Goal: Navigation & Orientation: Find specific page/section

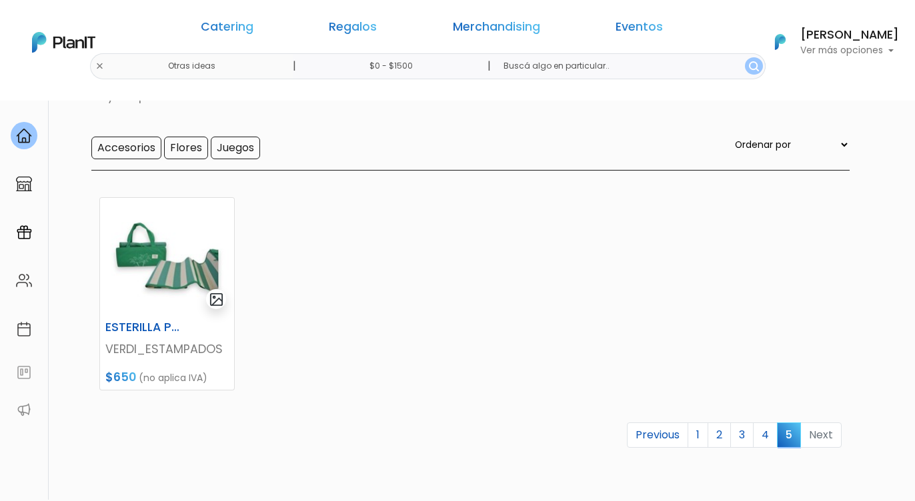
scroll to position [103, 0]
click at [233, 67] on div "Catering Regalos Merchandising Eventos Otras ideas | $0 - $1500 | Catering Rega…" at bounding box center [457, 42] width 915 height 74
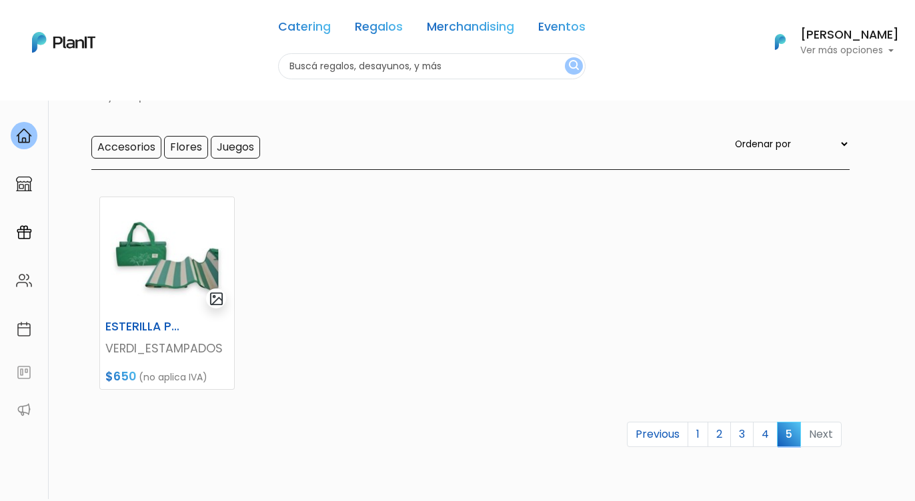
click at [381, 67] on input "text" at bounding box center [431, 66] width 307 height 26
click at [575, 62] on img "submit" at bounding box center [574, 66] width 10 height 13
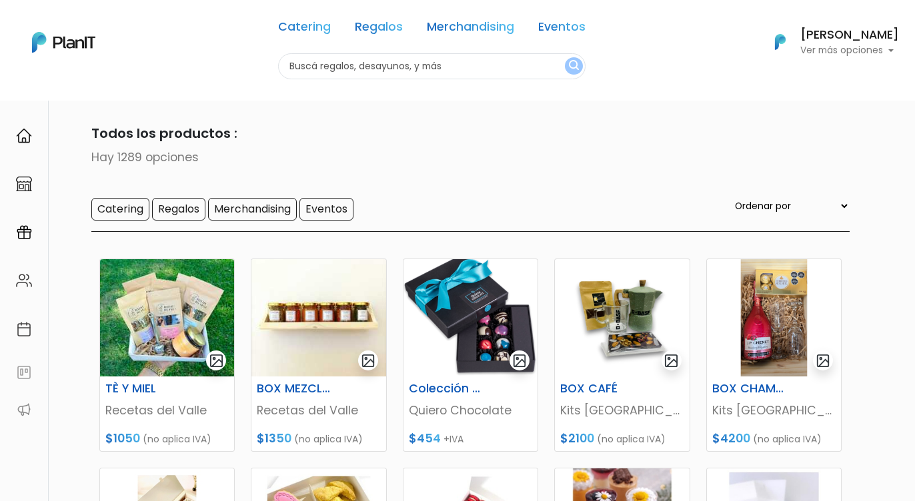
click at [549, 72] on input "text" at bounding box center [431, 66] width 307 height 26
click at [585, 70] on form at bounding box center [431, 66] width 307 height 26
click at [575, 69] on img "submit" at bounding box center [574, 66] width 10 height 13
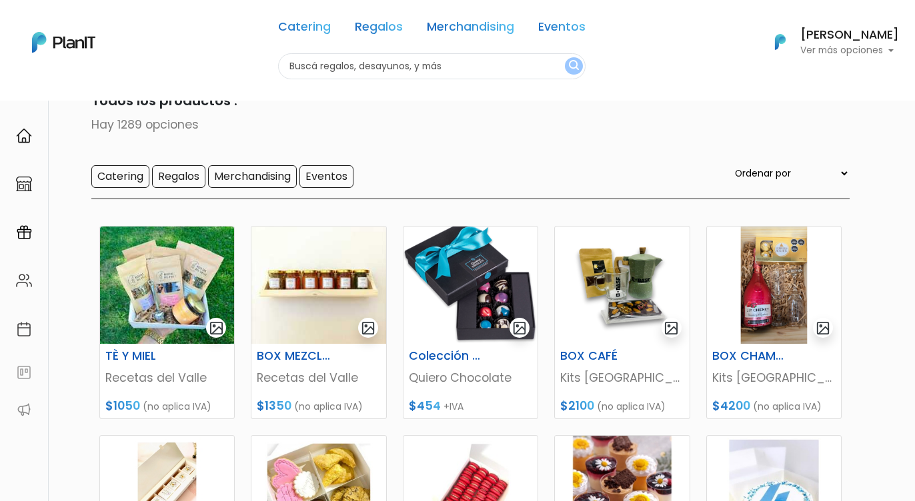
click at [809, 177] on select "Ordenar por Menor Precio Mayor Precio Reviews Últimos ingresos" at bounding box center [790, 173] width 117 height 15
select select "1"
click at [760, 167] on select "Ordenar por Menor Precio Mayor Precio Reviews Últimos ingresos" at bounding box center [790, 173] width 117 height 15
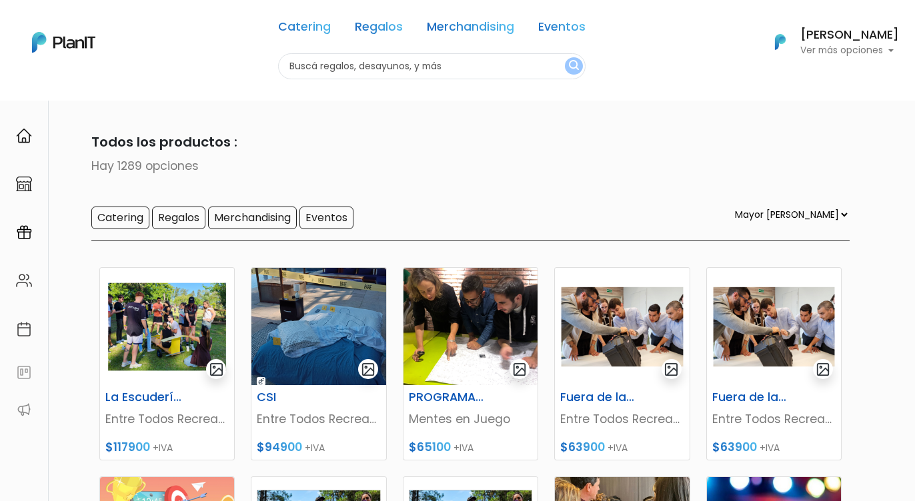
click at [807, 210] on select "Ordenar por Menor Precio Mayor Precio Reviews Últimos ingresos" at bounding box center [790, 214] width 117 height 15
select select "0"
click at [760, 208] on select "Ordenar por Menor Precio Mayor Precio Reviews Últimos ingresos" at bounding box center [790, 214] width 117 height 15
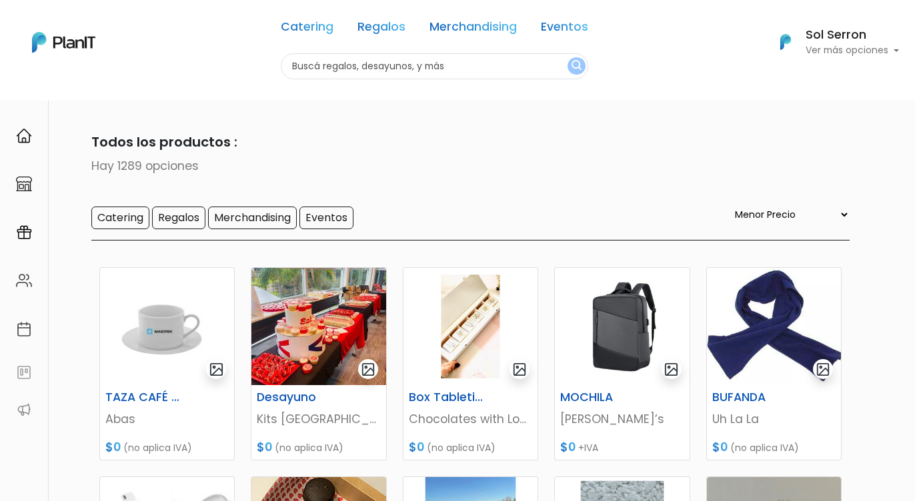
select select "0"
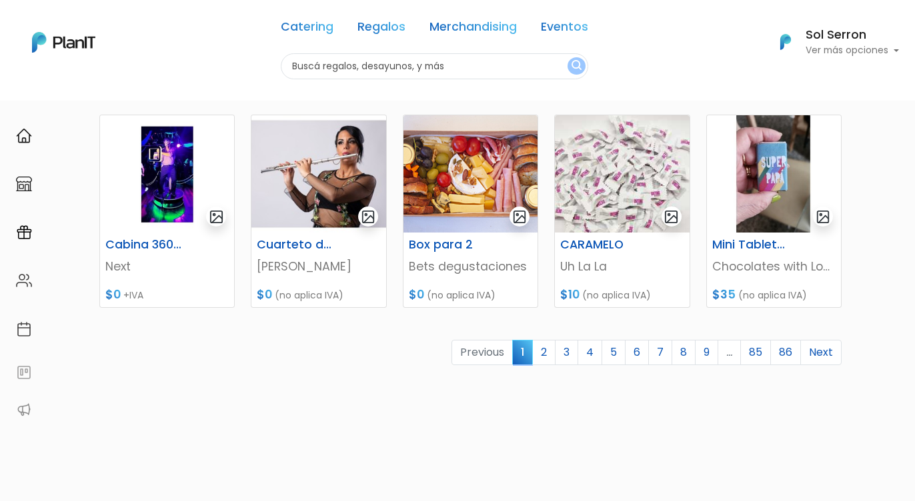
scroll to position [575, 0]
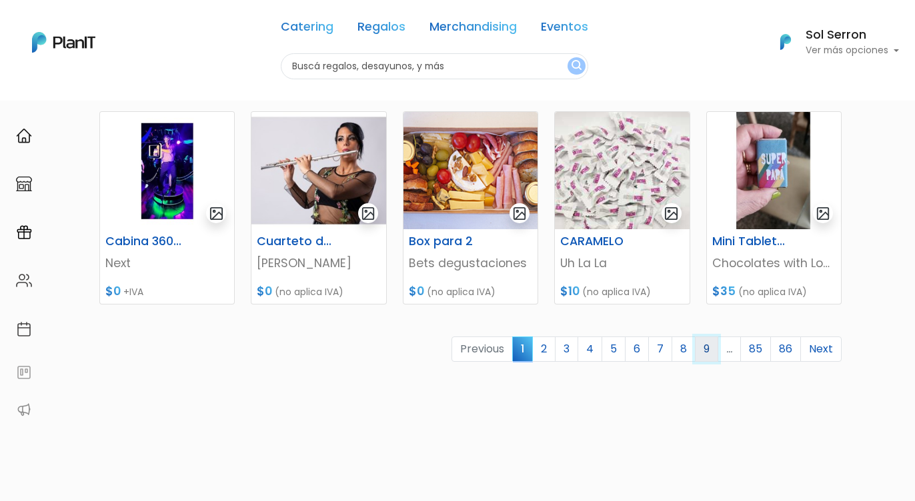
click at [705, 351] on link "9" at bounding box center [706, 349] width 23 height 25
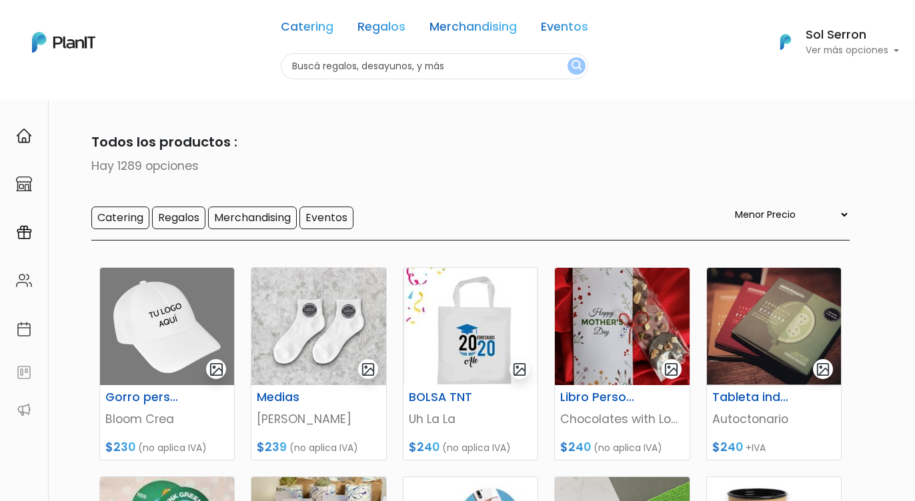
select select "0"
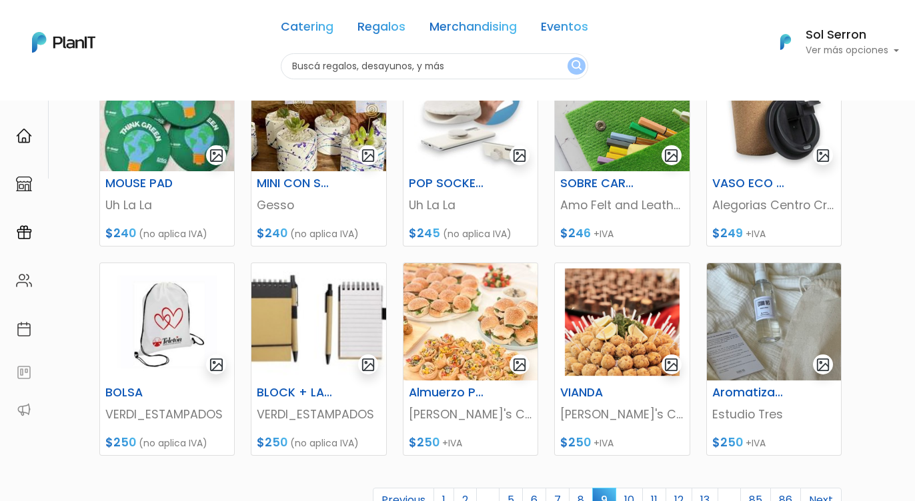
scroll to position [633, 0]
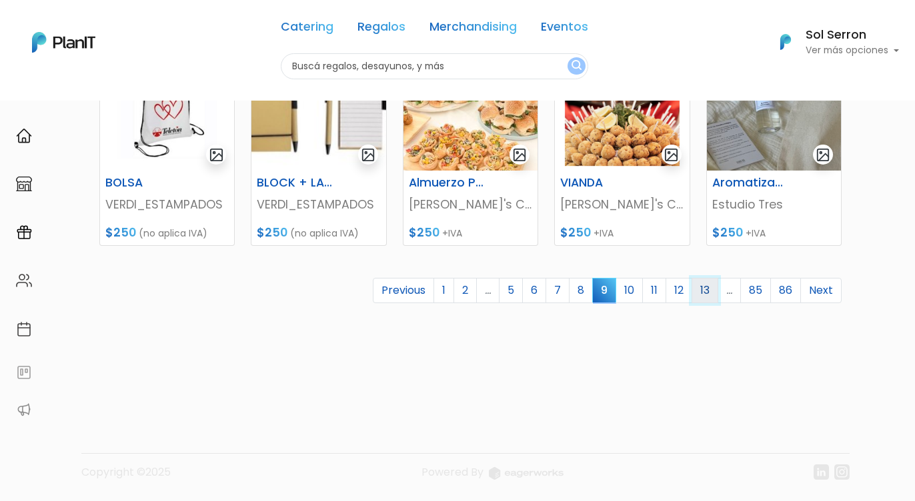
click at [699, 291] on link "13" at bounding box center [704, 290] width 27 height 25
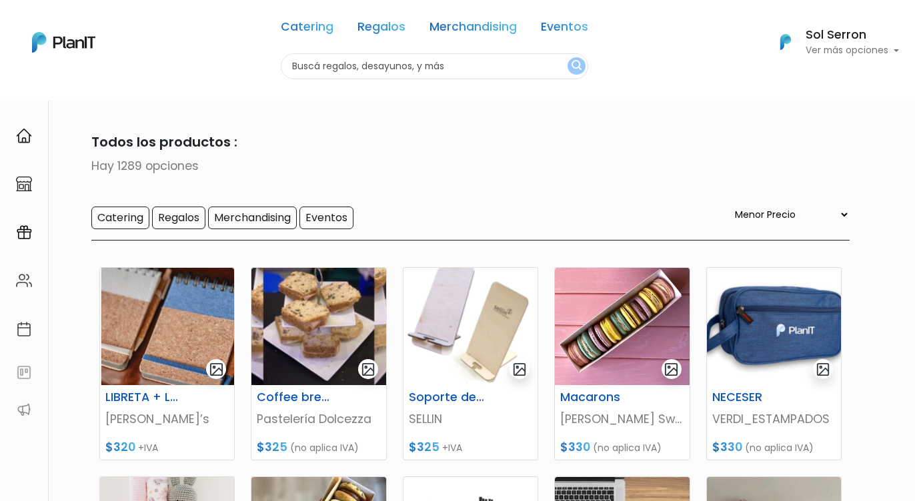
select select "0"
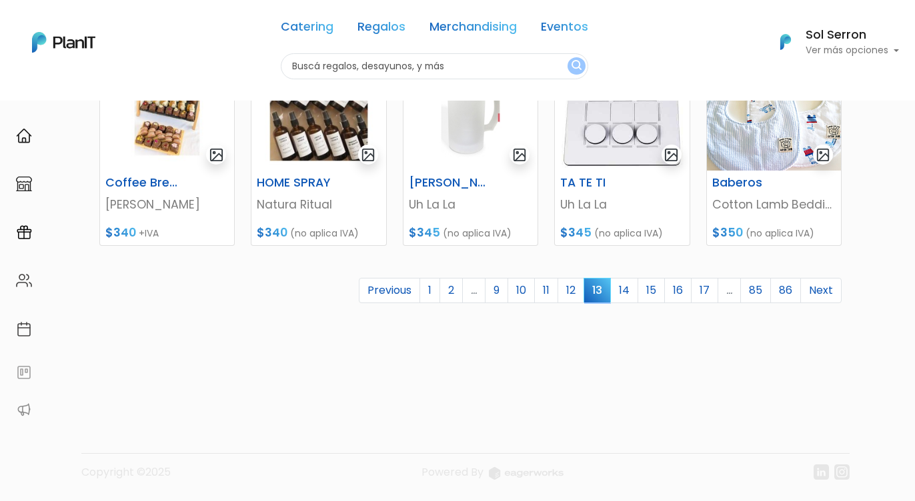
scroll to position [633, 0]
click at [710, 289] on link "17" at bounding box center [704, 290] width 27 height 25
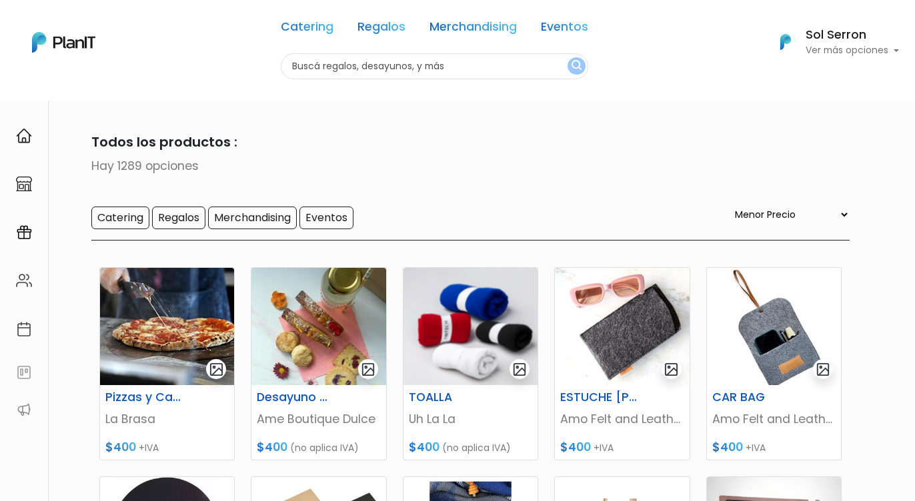
select select "0"
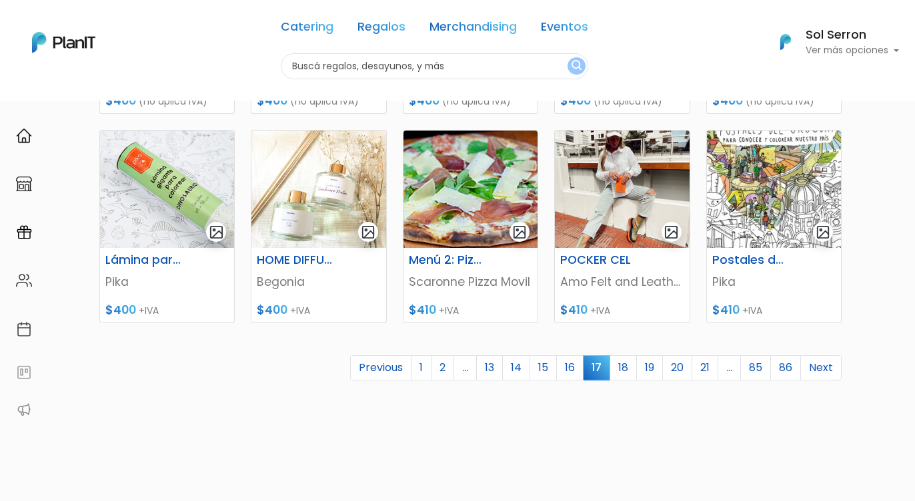
scroll to position [559, 0]
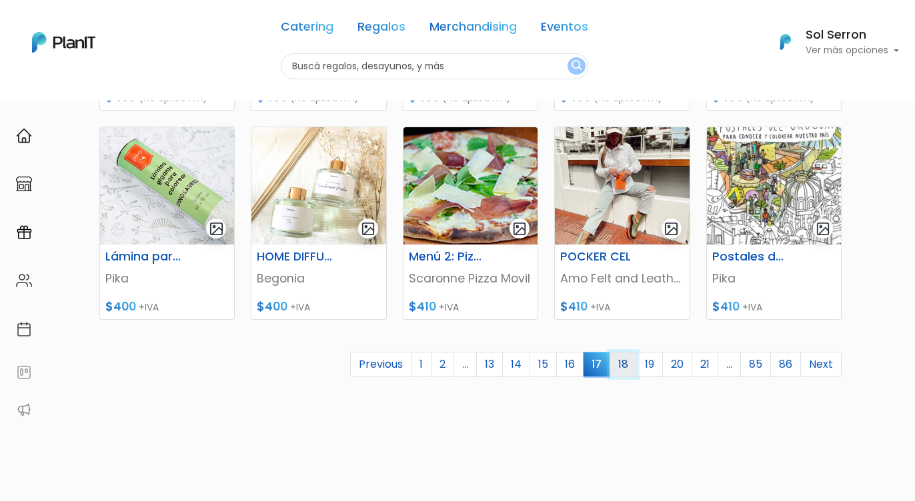
click at [616, 363] on link "18" at bounding box center [622, 364] width 27 height 25
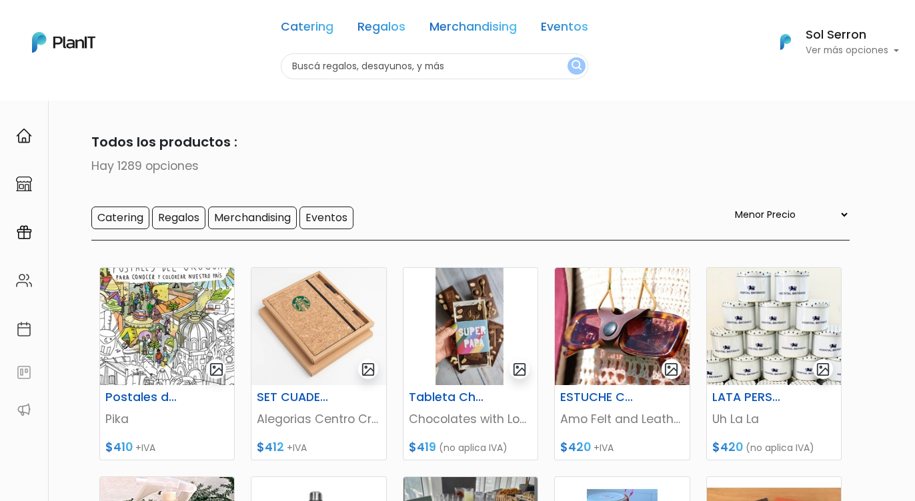
select select "0"
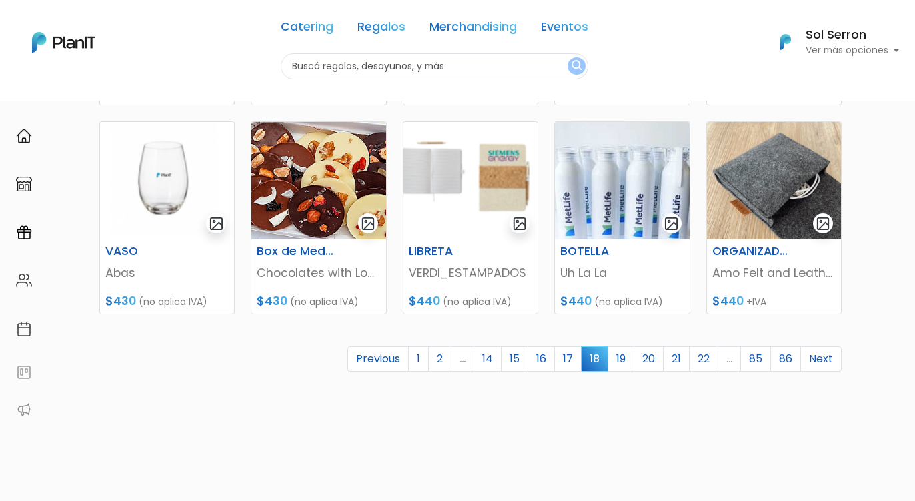
scroll to position [566, 0]
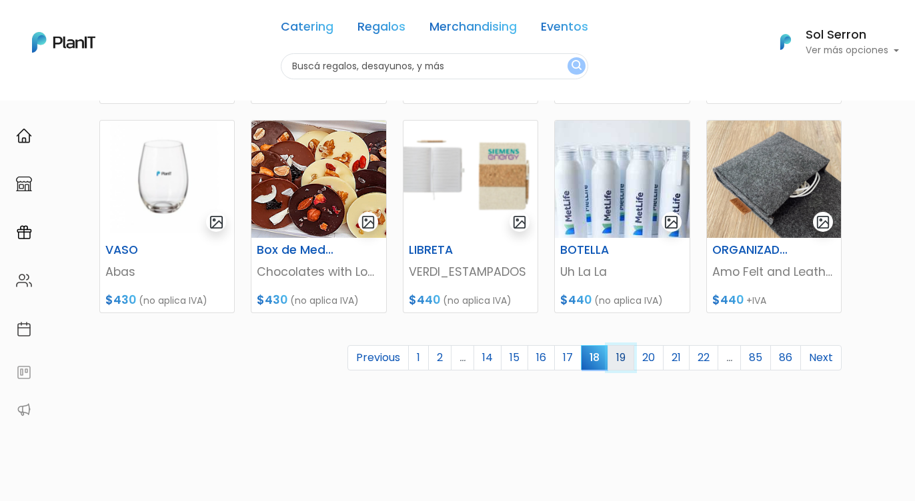
click at [613, 360] on link "19" at bounding box center [620, 357] width 27 height 25
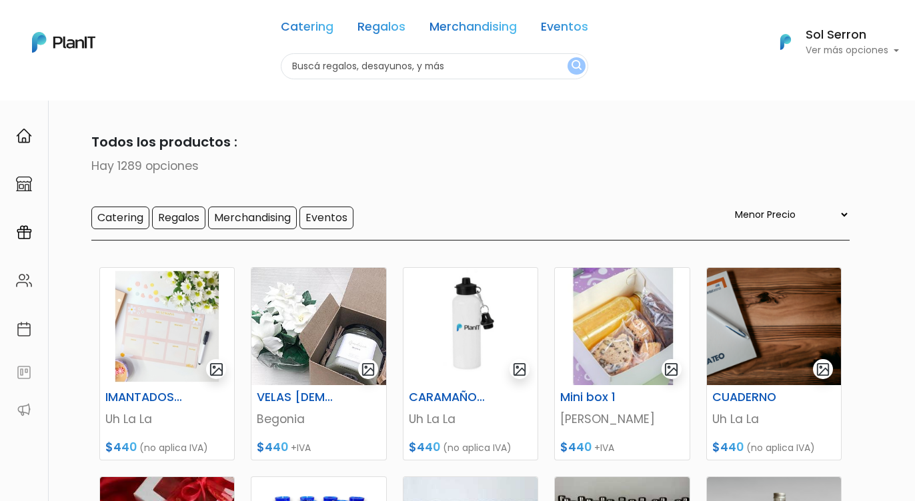
select select "0"
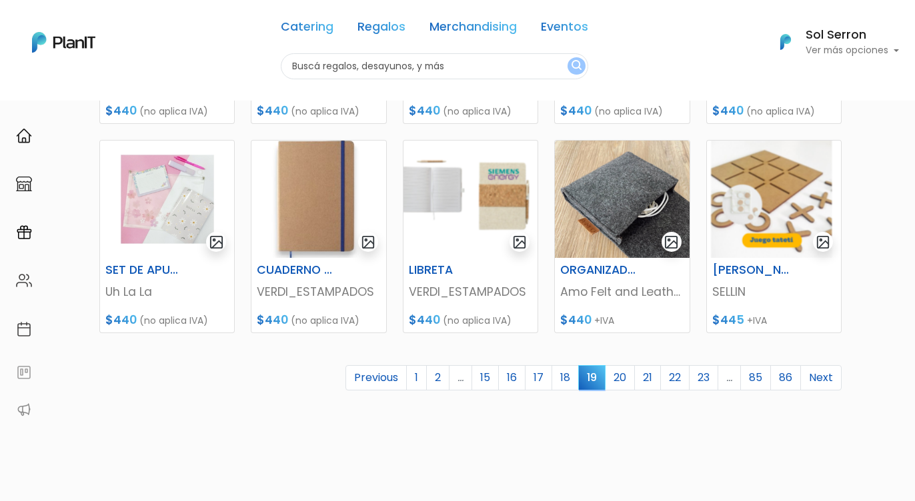
scroll to position [547, 0]
click at [619, 375] on link "20" at bounding box center [620, 377] width 30 height 25
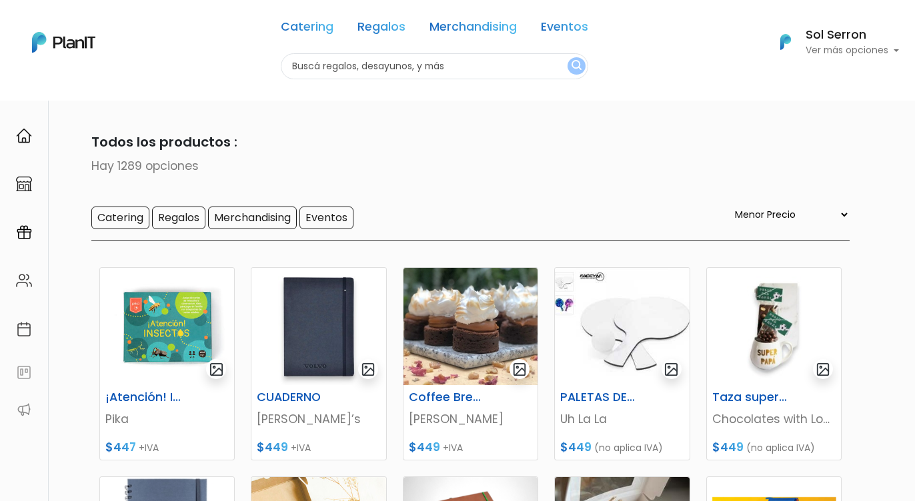
select select "0"
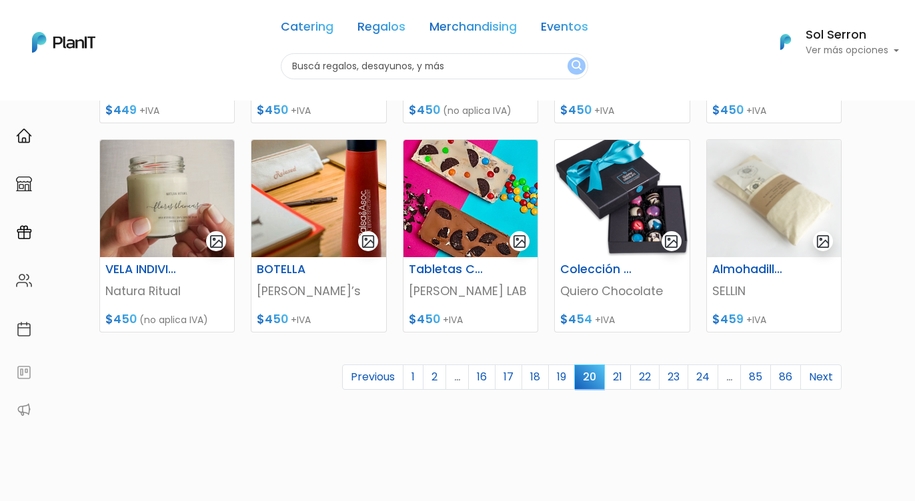
scroll to position [547, 0]
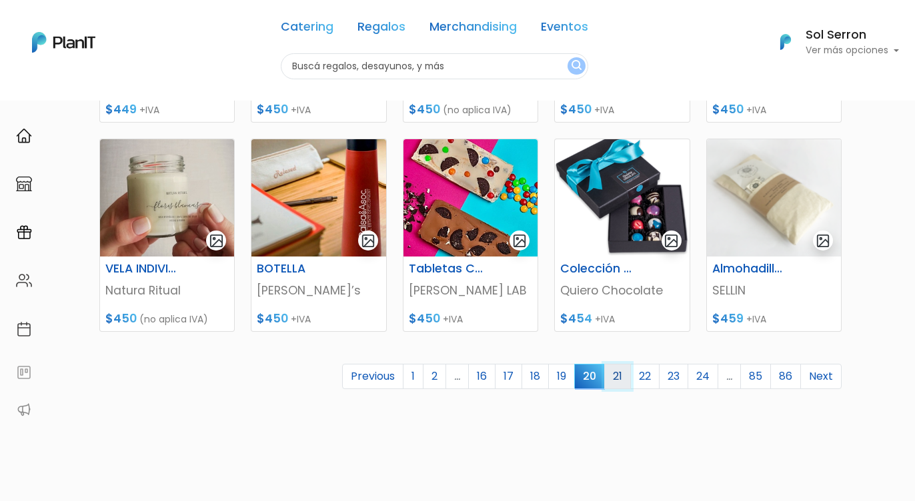
click at [617, 377] on link "21" at bounding box center [617, 376] width 27 height 25
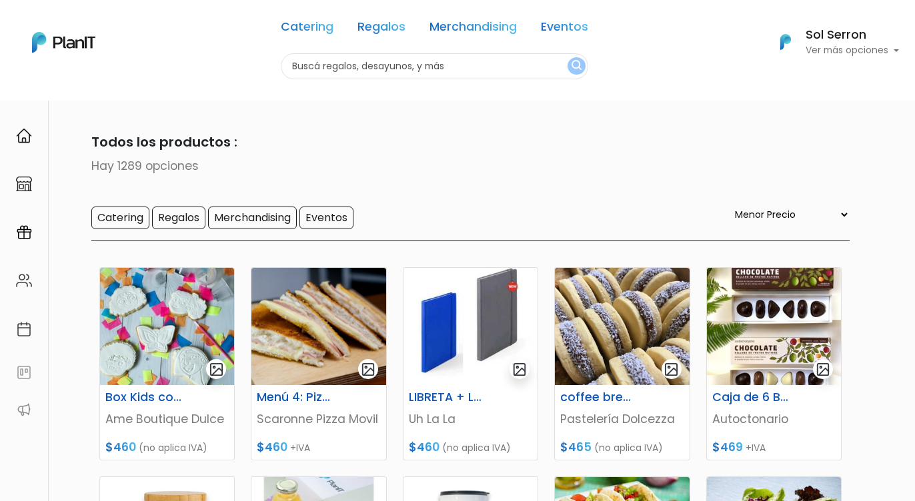
select select "0"
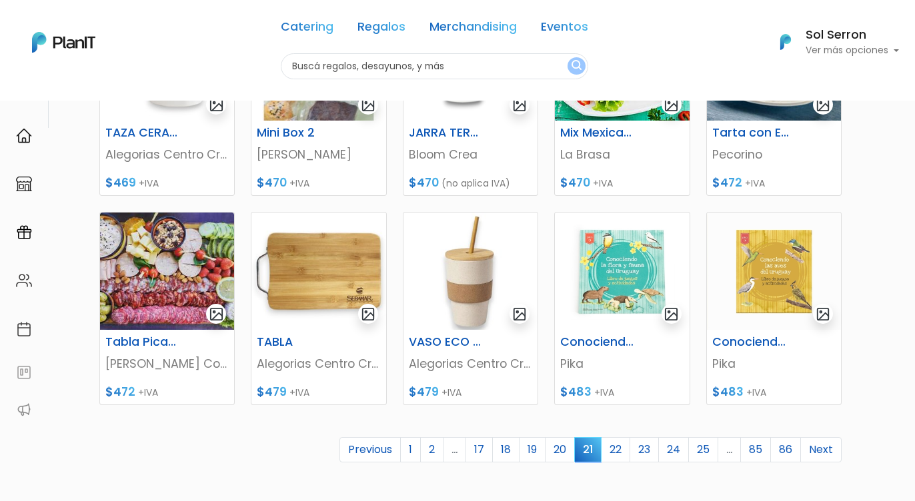
scroll to position [575, 0]
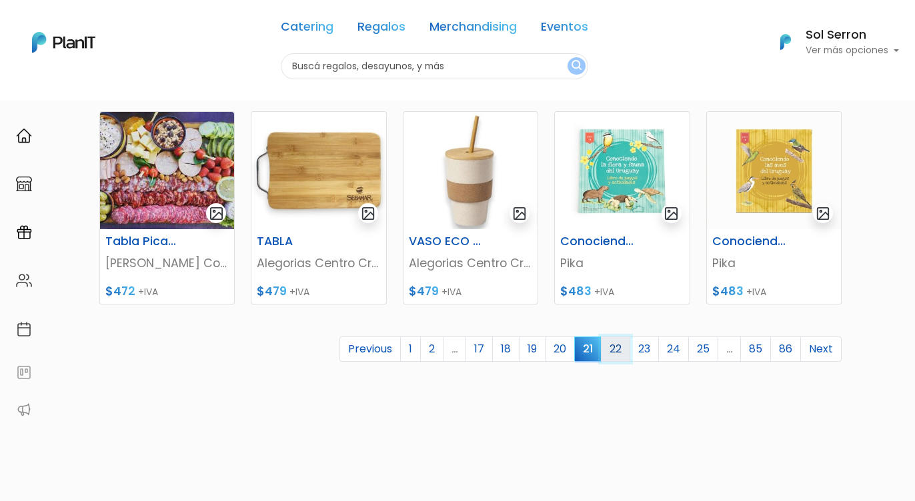
click at [617, 349] on link "22" at bounding box center [615, 349] width 29 height 25
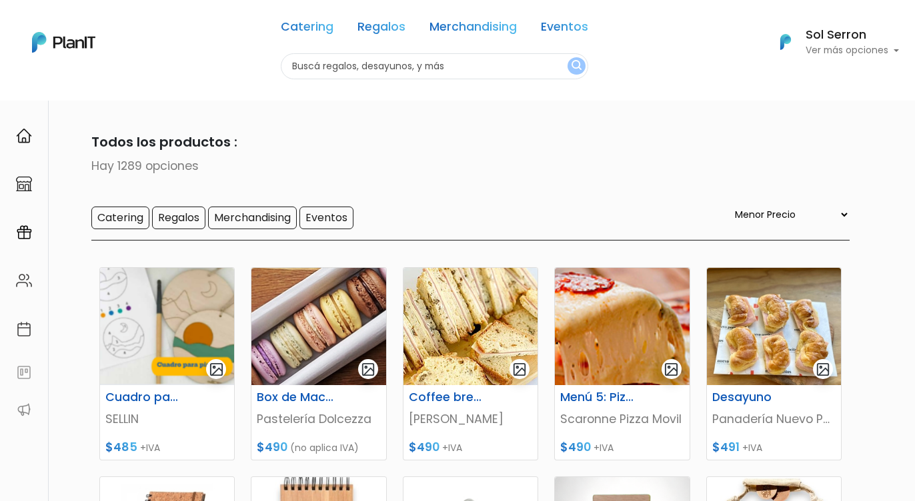
select select "0"
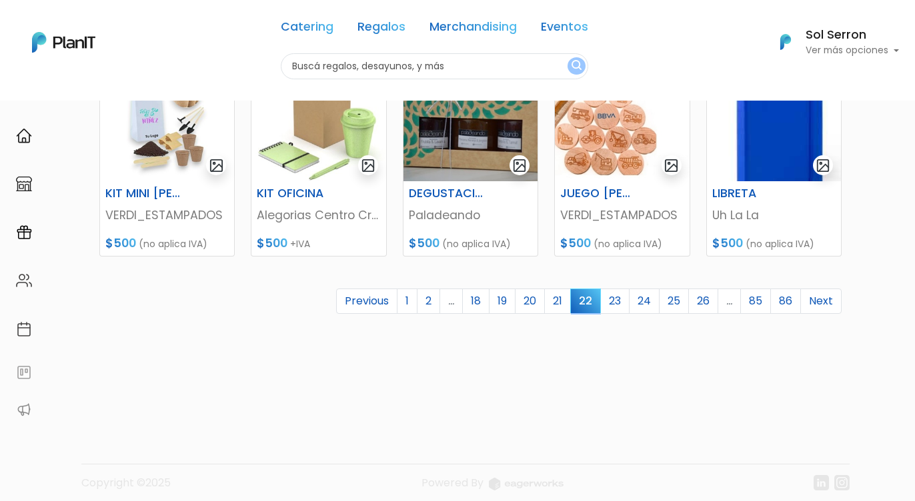
scroll to position [624, 0]
